Goal: Task Accomplishment & Management: Use online tool/utility

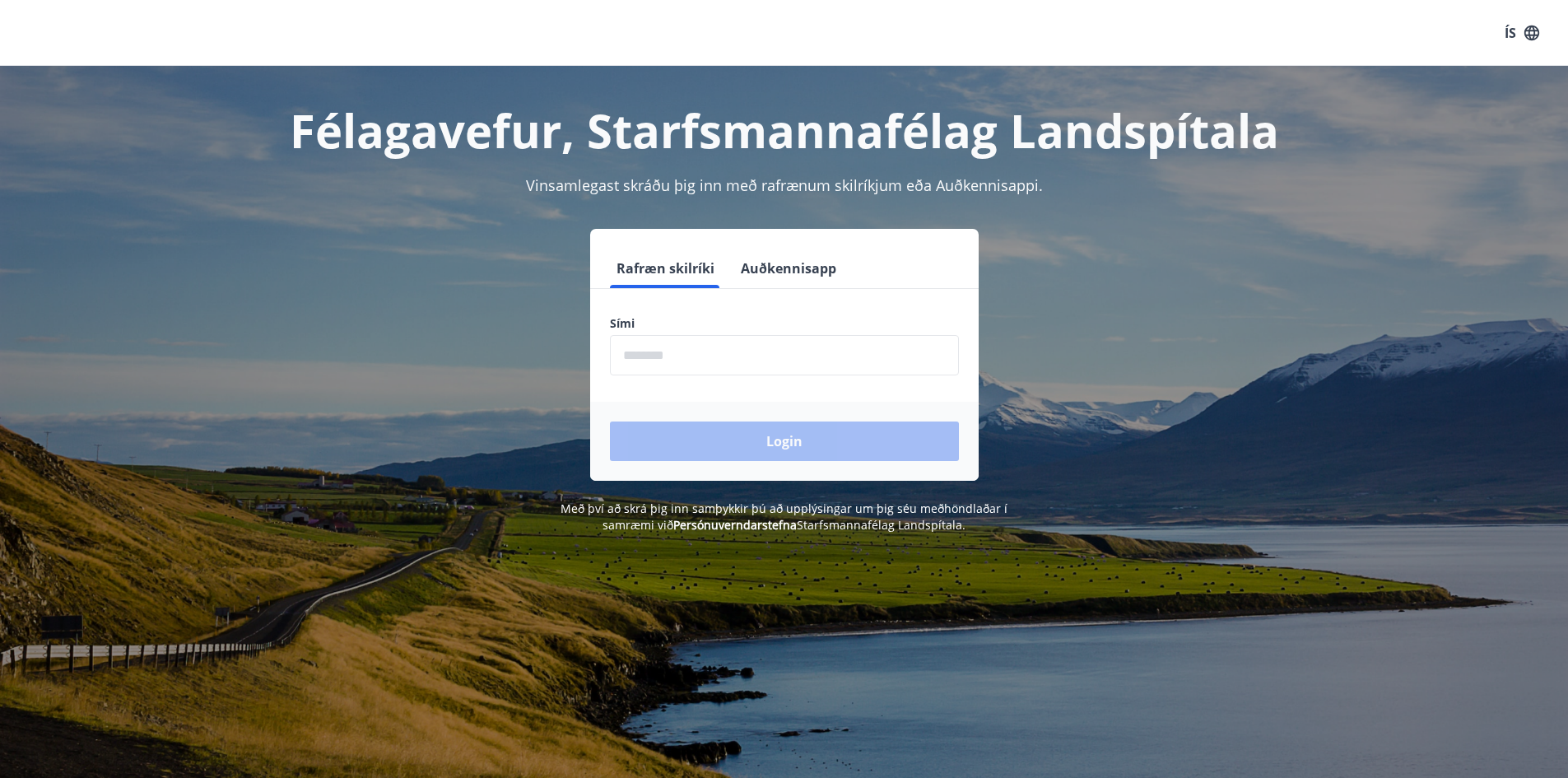
click at [716, 347] on input "phone" at bounding box center [784, 355] width 349 height 40
type input "********"
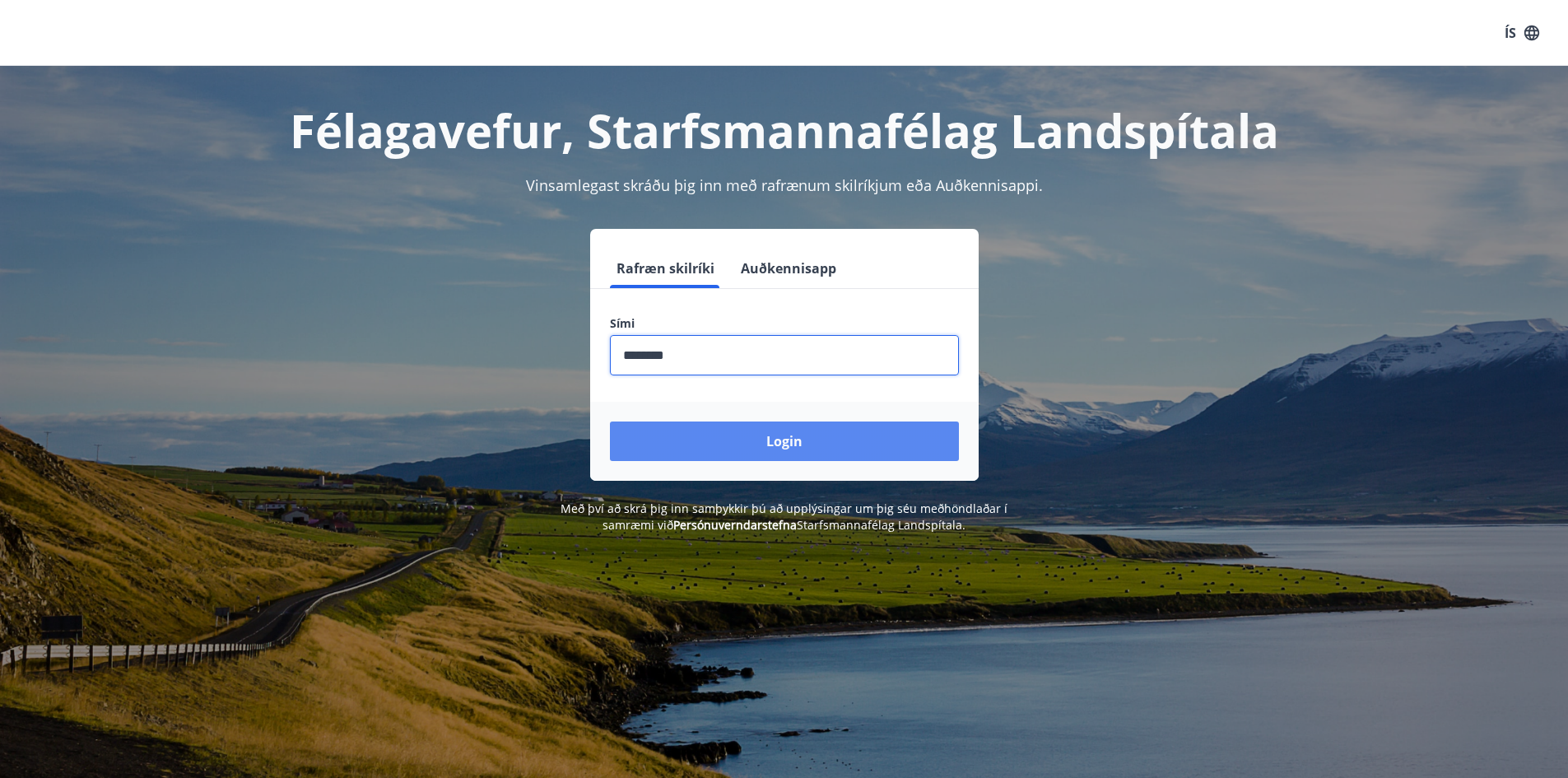
click at [738, 440] on button "Login" at bounding box center [784, 441] width 349 height 39
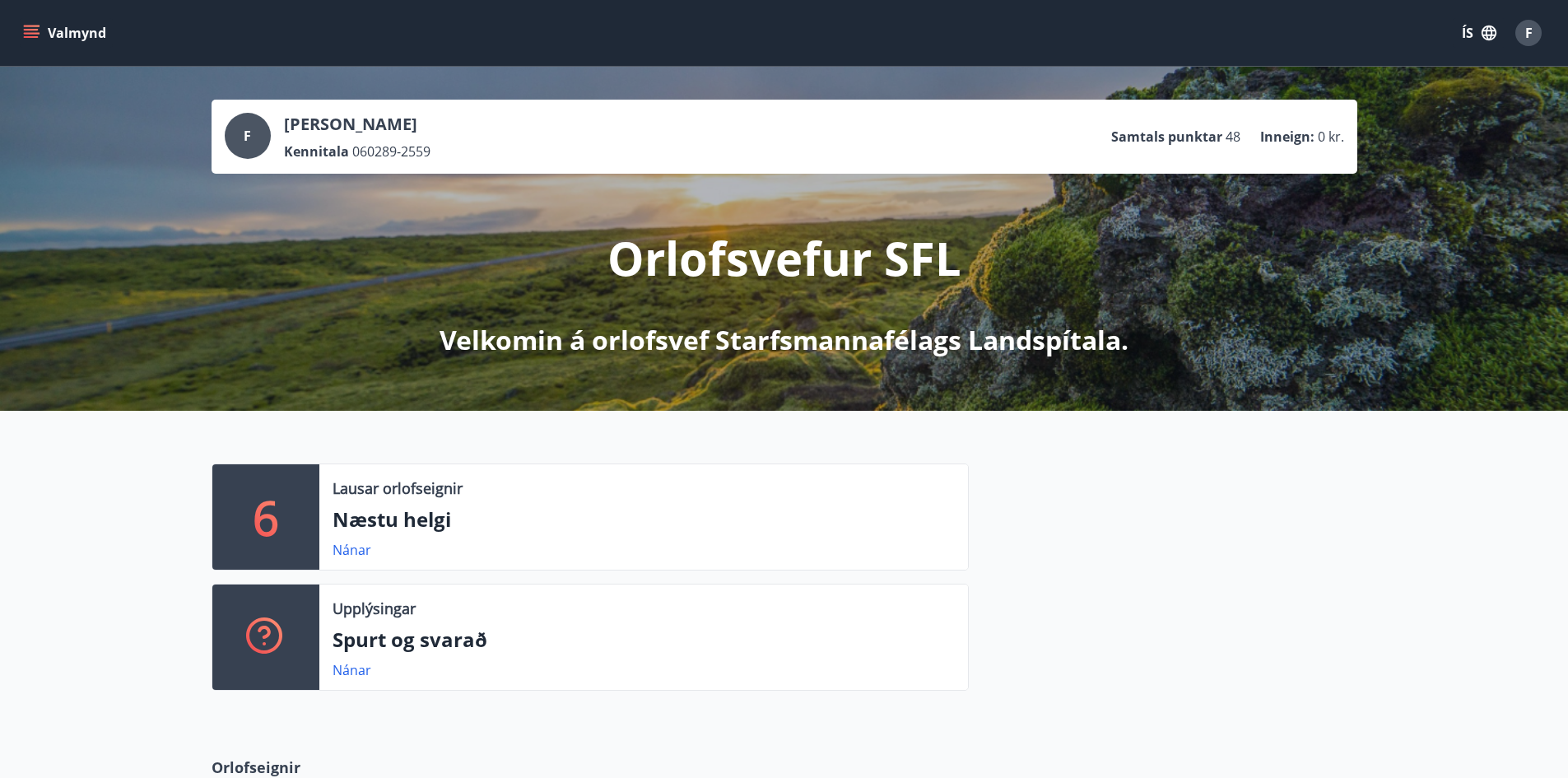
click at [28, 33] on icon "menu" at bounding box center [33, 33] width 18 height 2
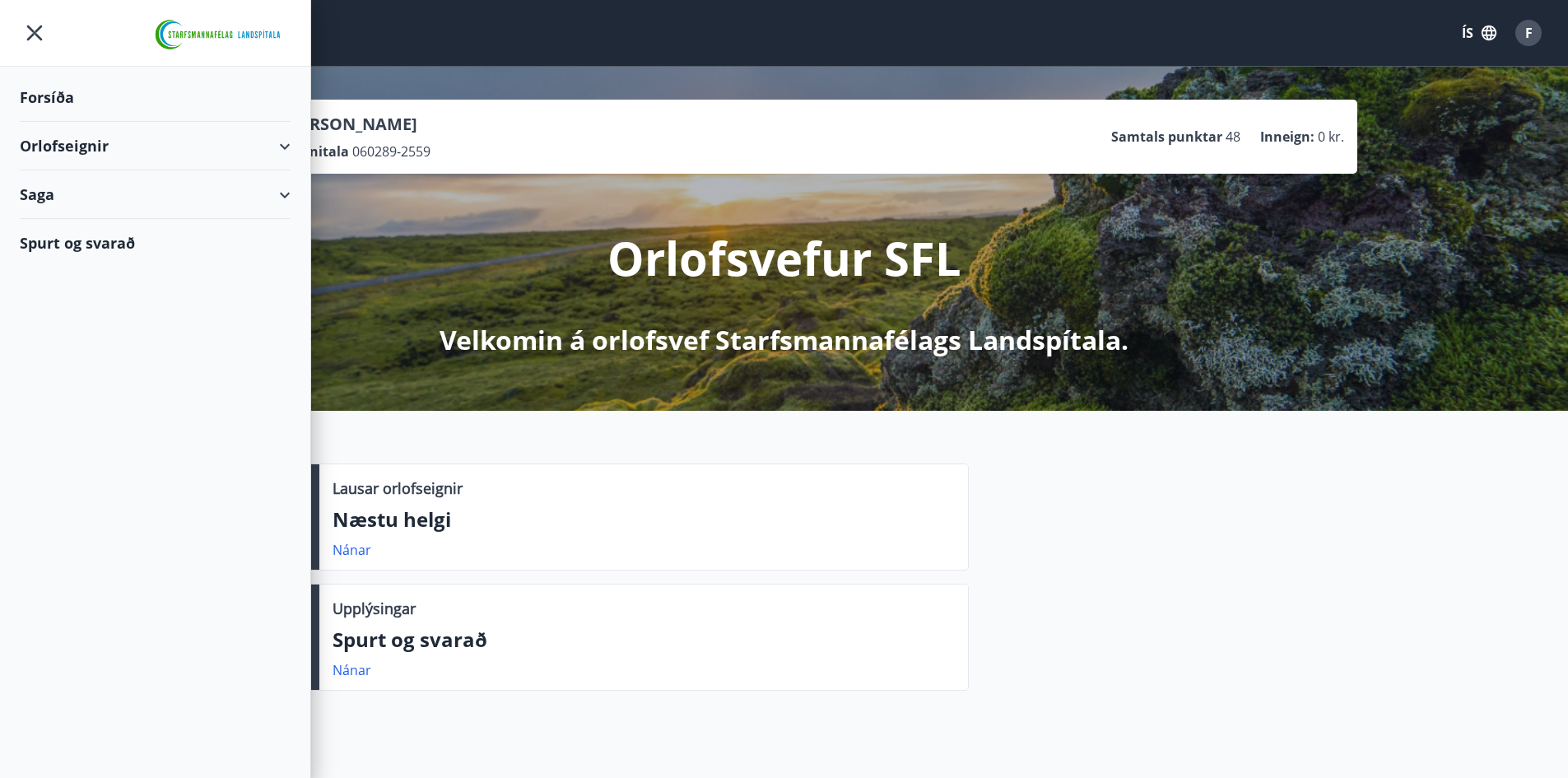
click at [285, 145] on div "Orlofseignir" at bounding box center [155, 146] width 270 height 49
click at [89, 225] on div "Bókunardagatal" at bounding box center [155, 223] width 245 height 35
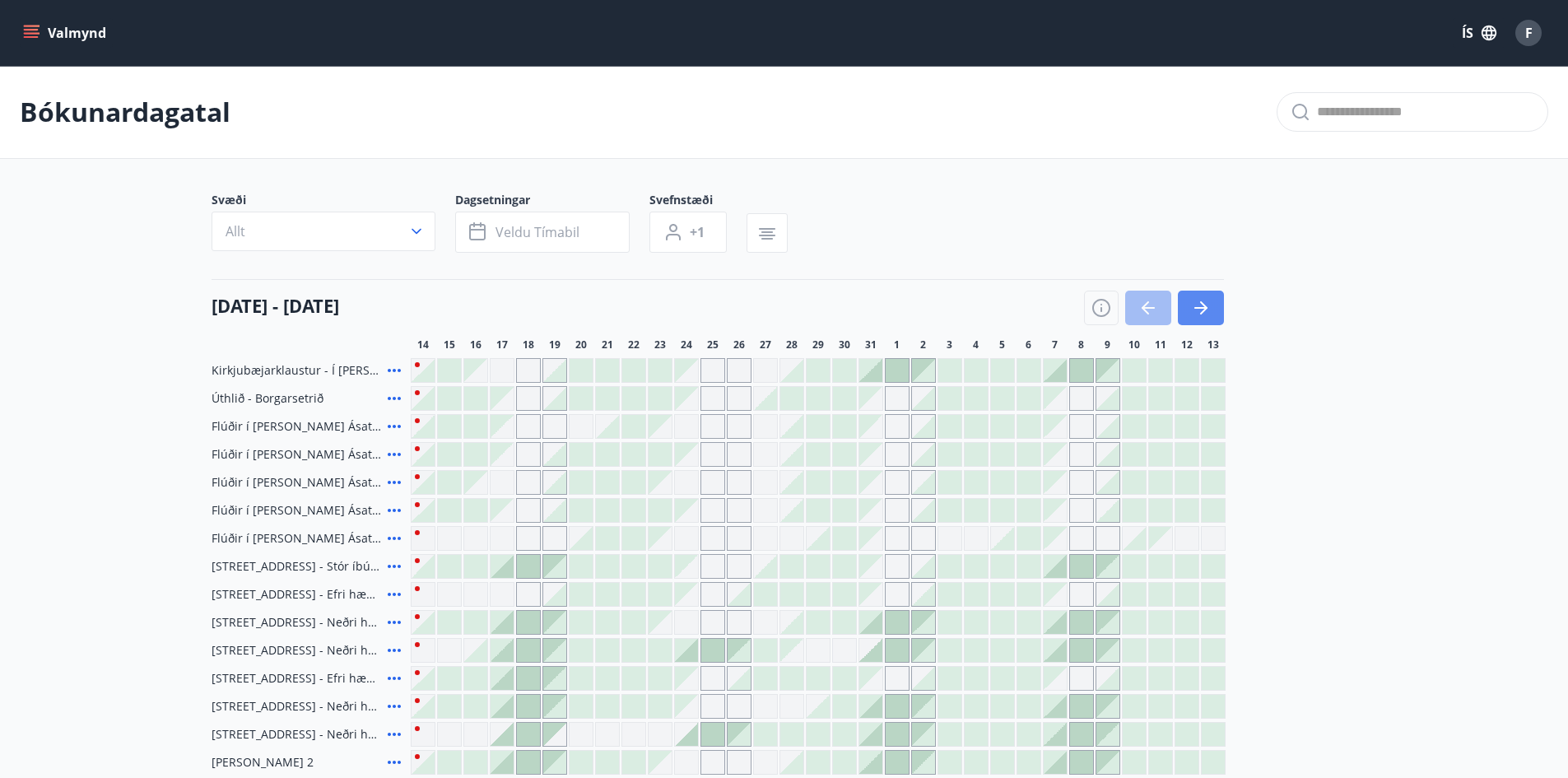
click at [1195, 317] on icon "button" at bounding box center [1201, 308] width 20 height 20
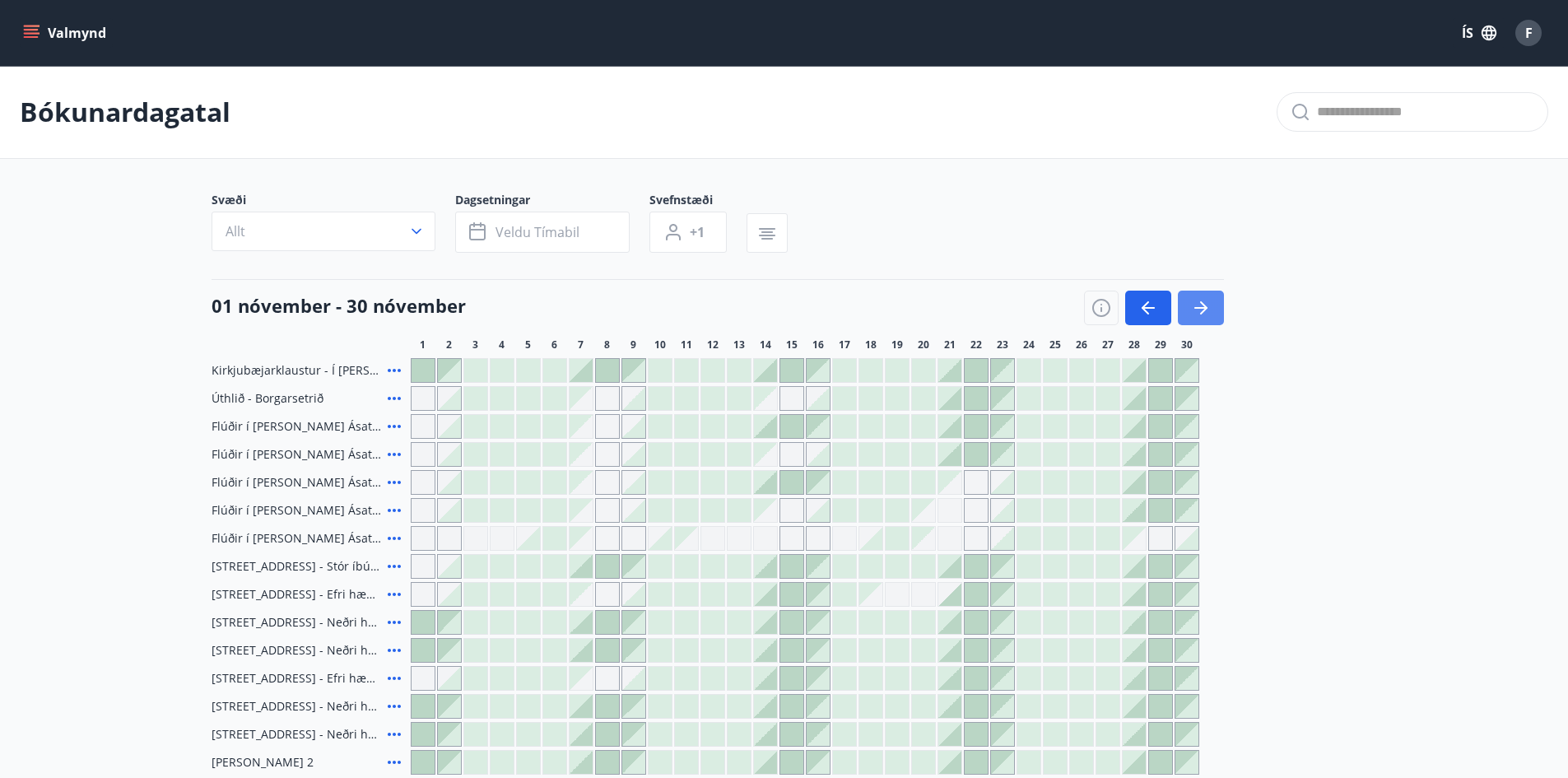
click at [1195, 317] on icon "button" at bounding box center [1201, 308] width 20 height 20
